Goal: Use online tool/utility: Utilize a website feature to perform a specific function

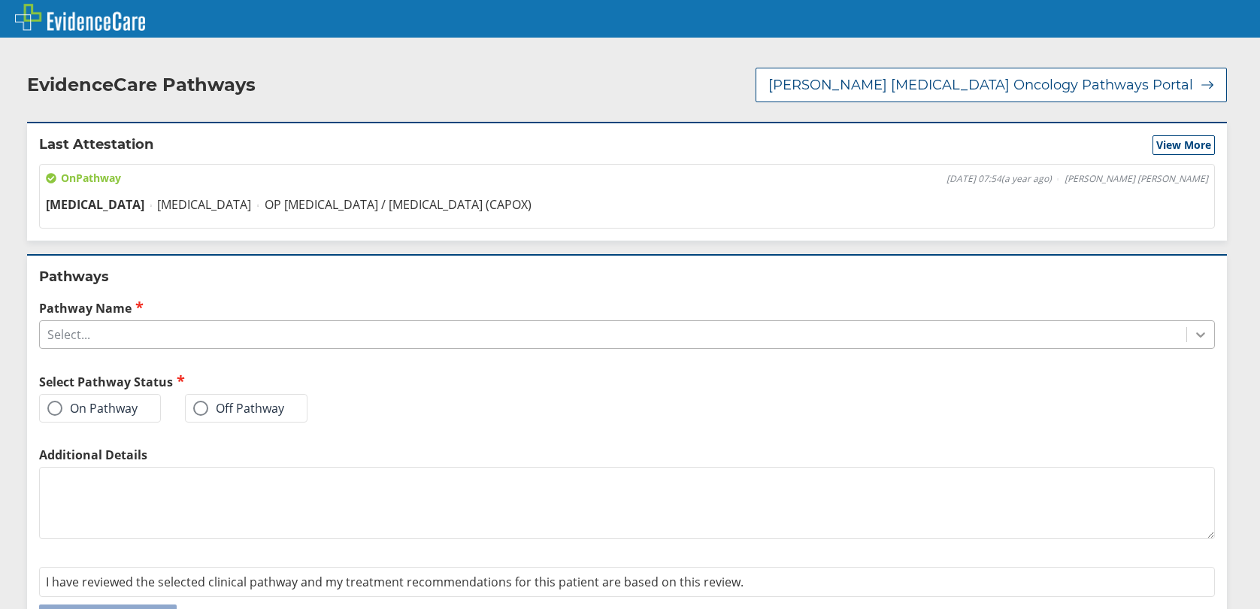
click at [1196, 334] on icon at bounding box center [1200, 335] width 9 height 5
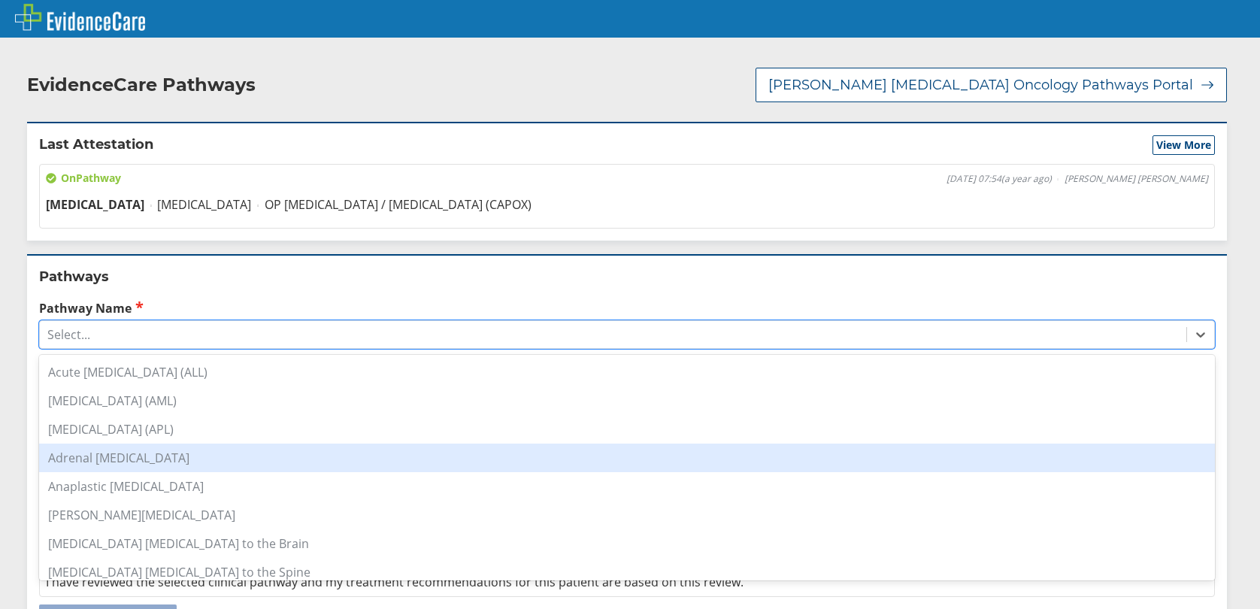
scroll to position [225, 0]
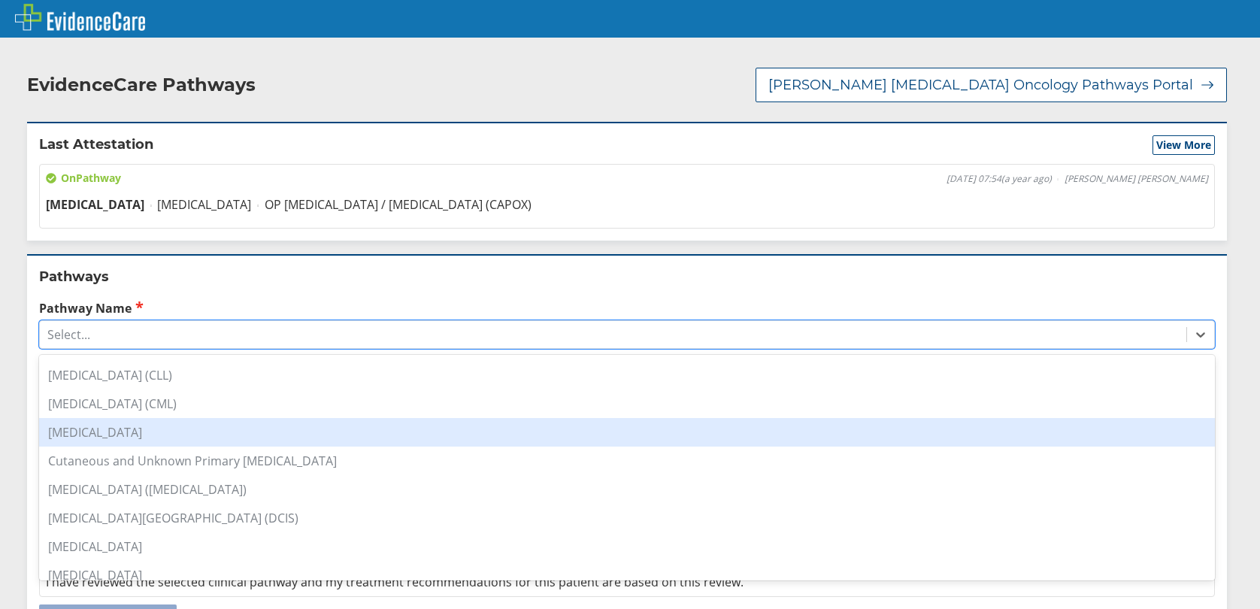
click at [147, 432] on div "[MEDICAL_DATA]" at bounding box center [626, 432] width 1175 height 29
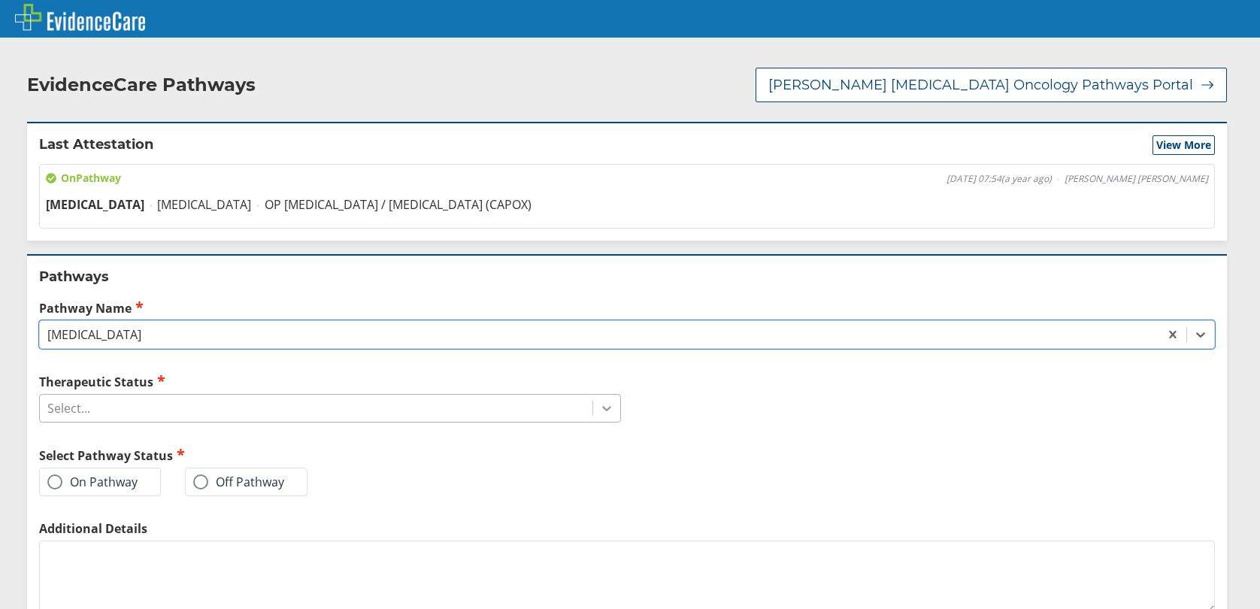
click at [603, 410] on icon at bounding box center [606, 409] width 9 height 5
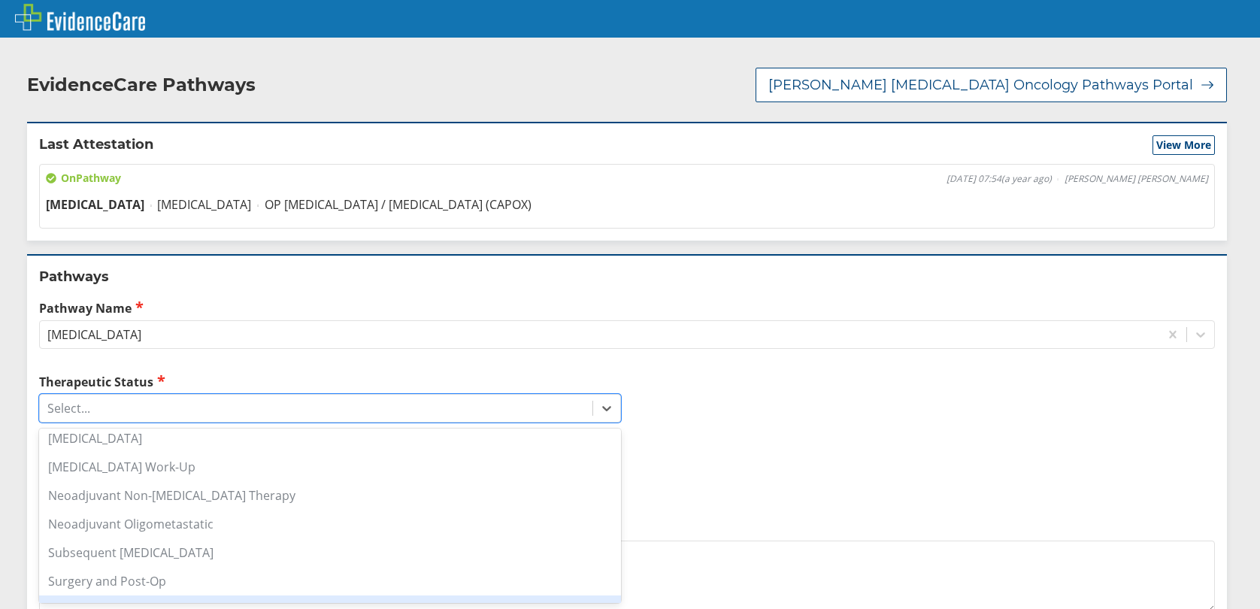
scroll to position [203, 0]
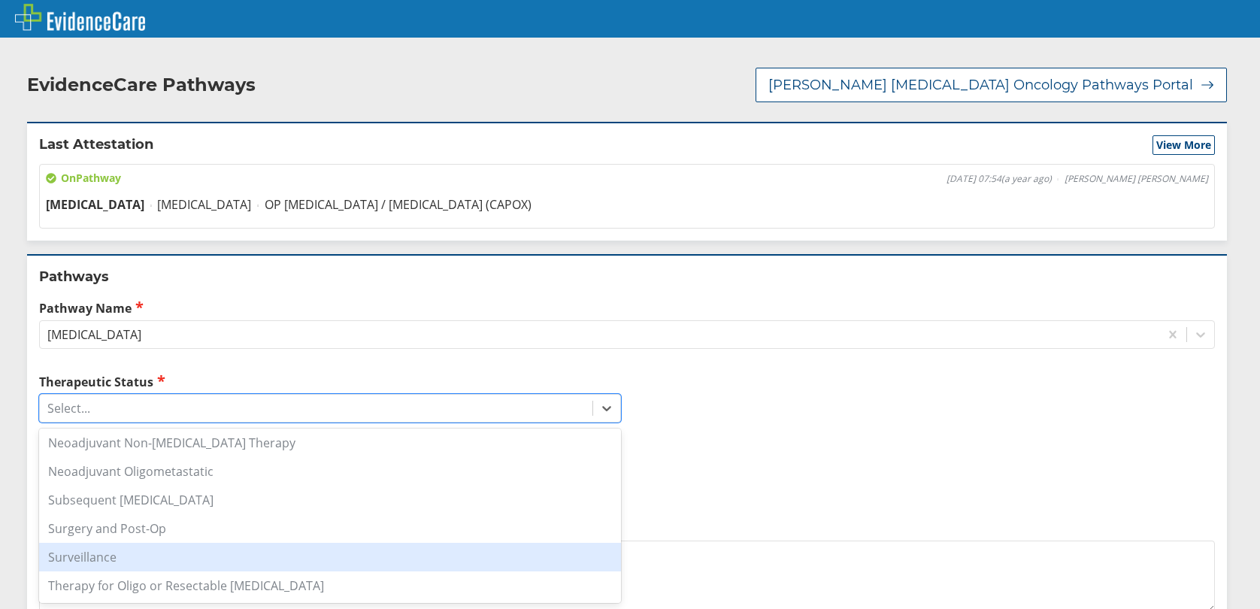
click at [159, 557] on div "Surveillance" at bounding box center [330, 557] width 582 height 29
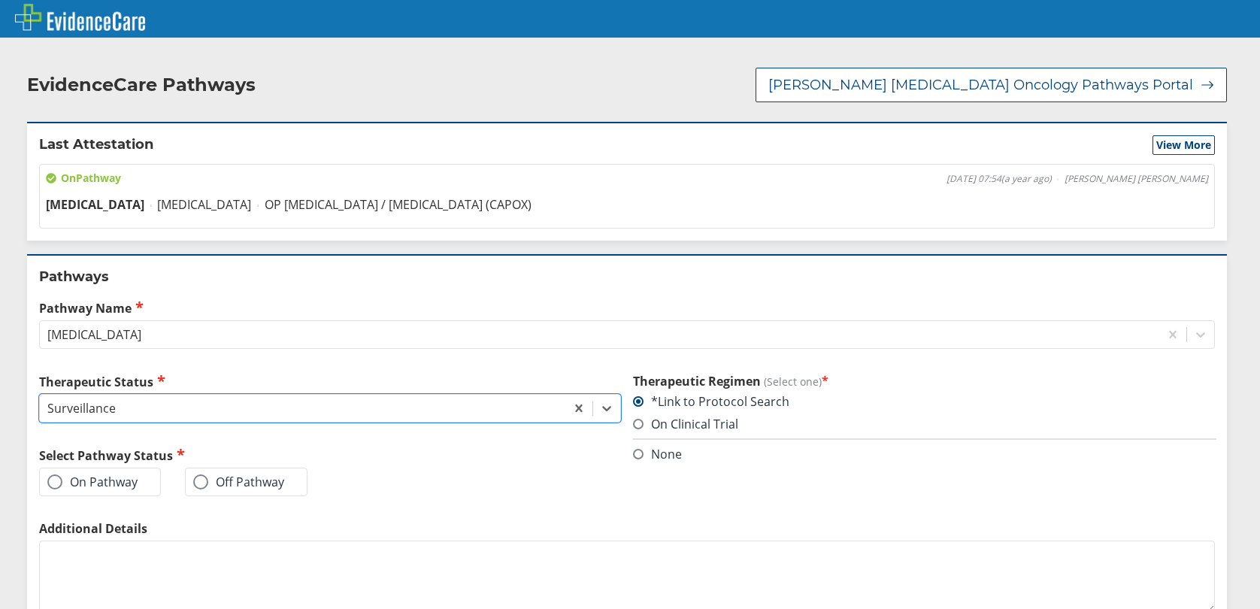
click at [54, 487] on span at bounding box center [54, 481] width 15 height 15
click at [0, 0] on input "On Pathway" at bounding box center [0, 0] width 0 height 0
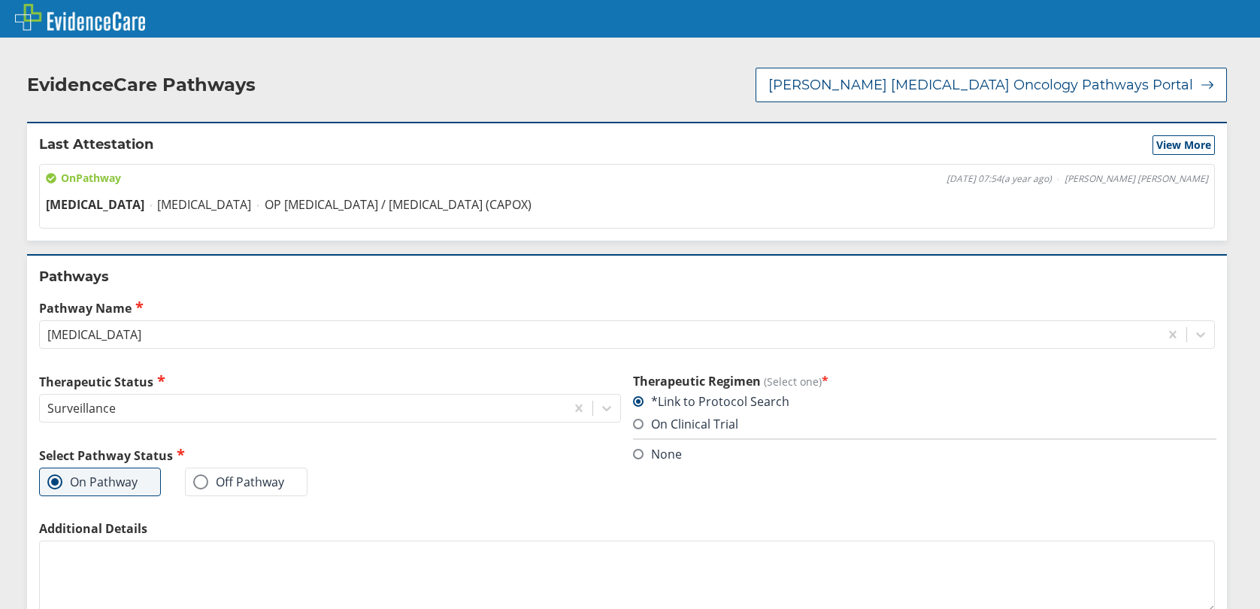
scroll to position [121, 0]
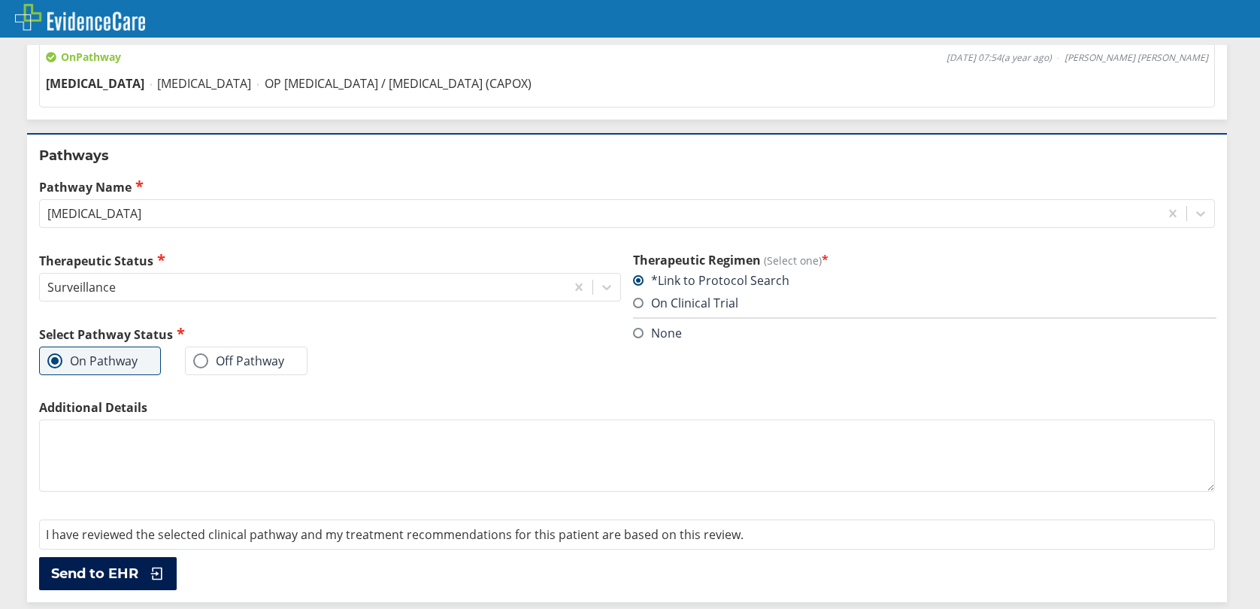
click at [85, 579] on span "Send to EHR" at bounding box center [94, 573] width 87 height 18
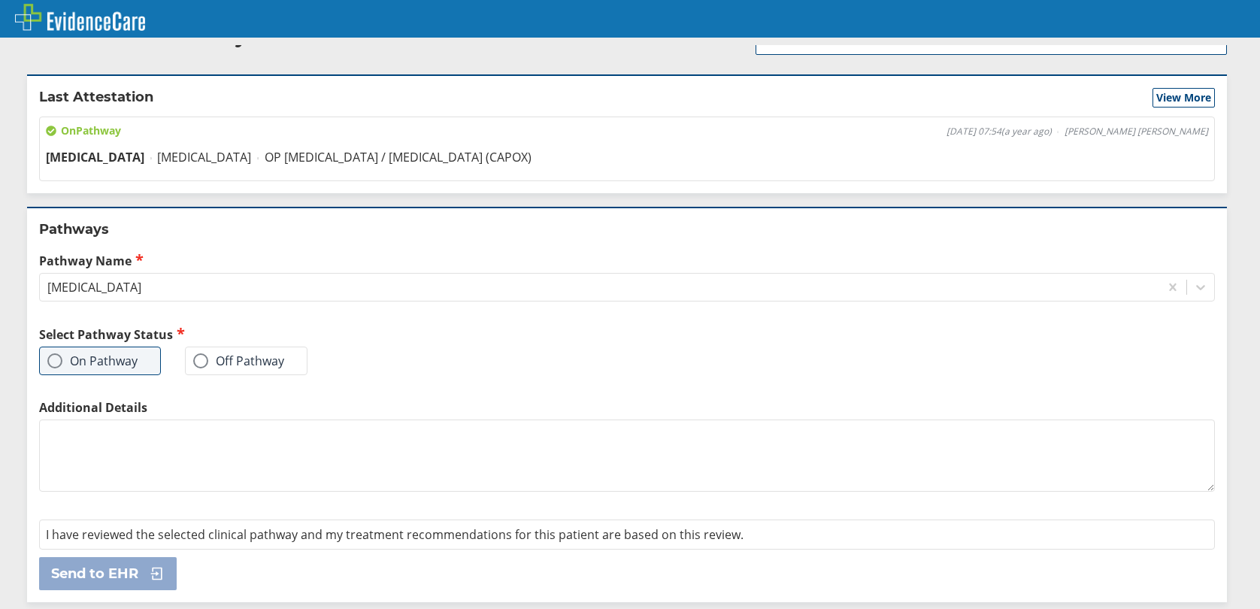
scroll to position [0, 0]
